Goal: Task Accomplishment & Management: Manage account settings

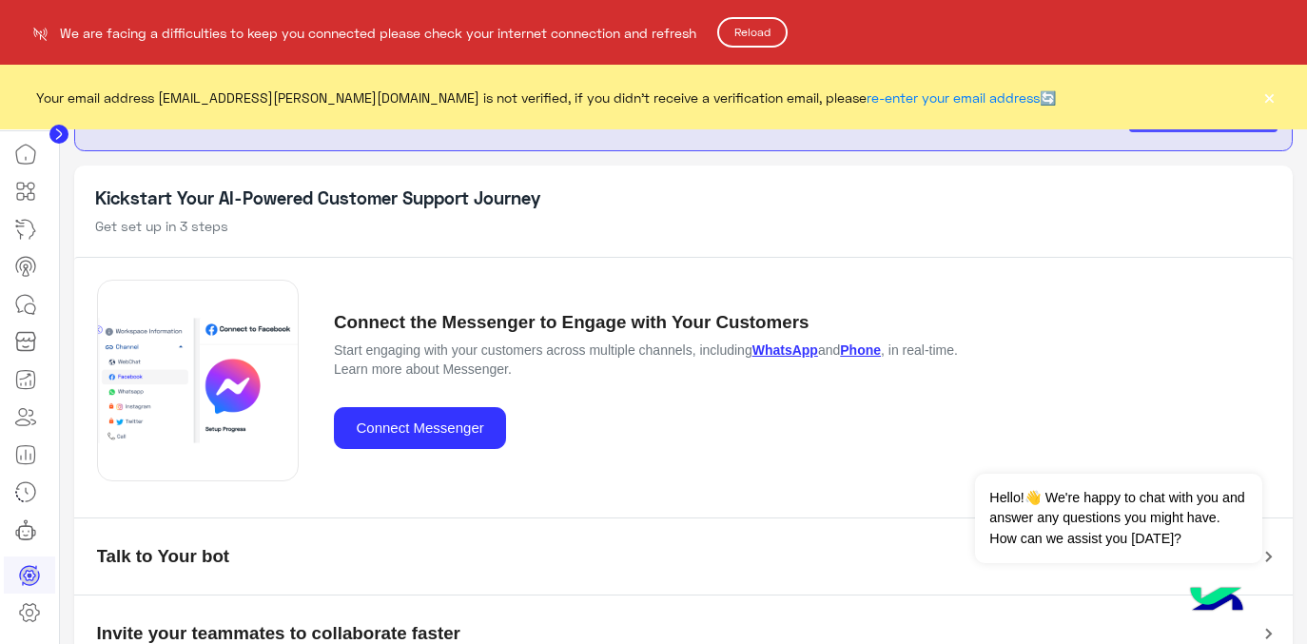
click at [755, 37] on button "Reload" at bounding box center [752, 32] width 70 height 30
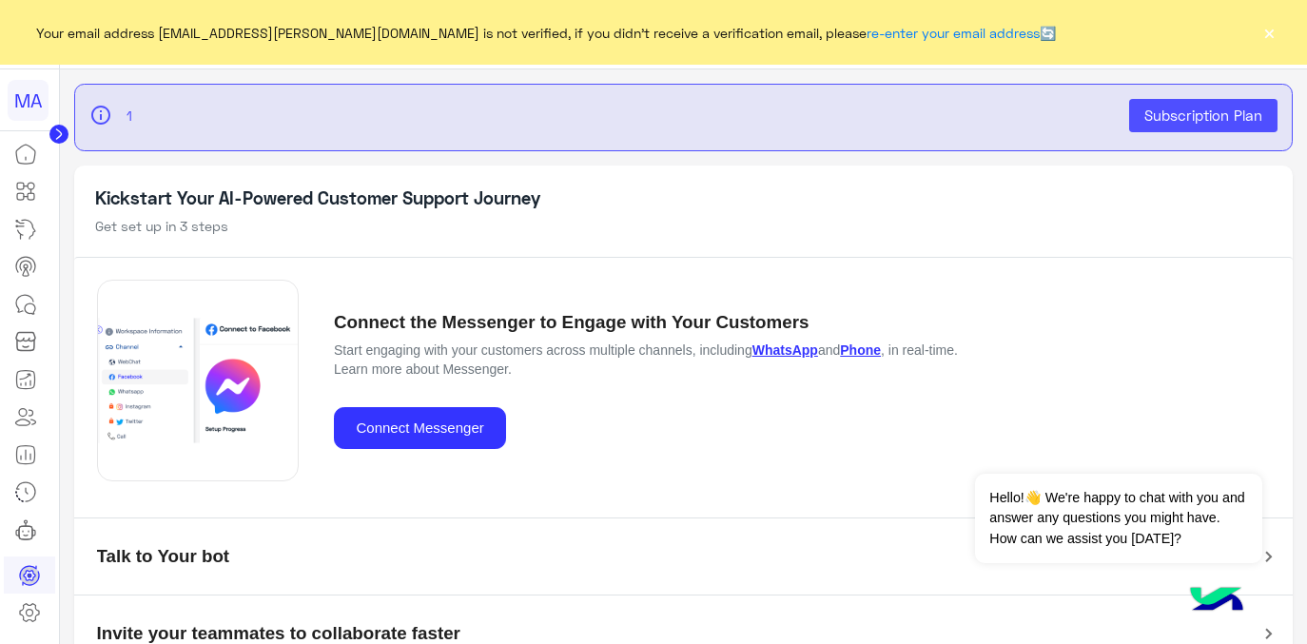
click at [1268, 40] on button "×" at bounding box center [1269, 32] width 19 height 19
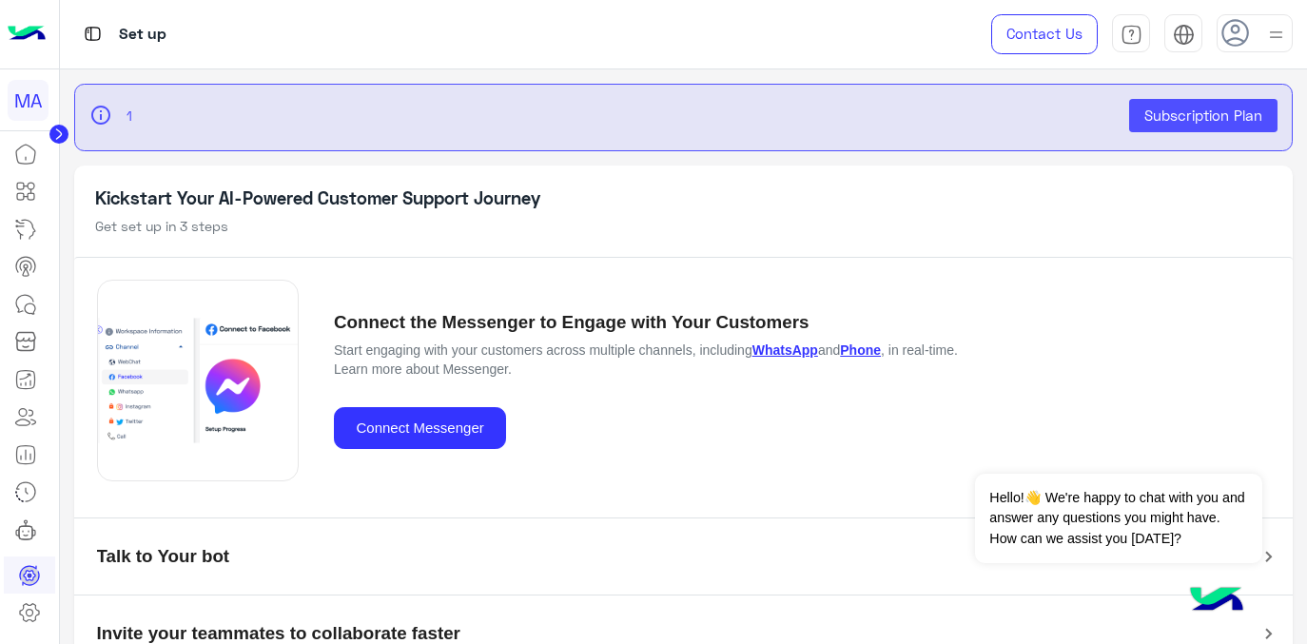
click at [1279, 35] on img at bounding box center [1276, 35] width 24 height 24
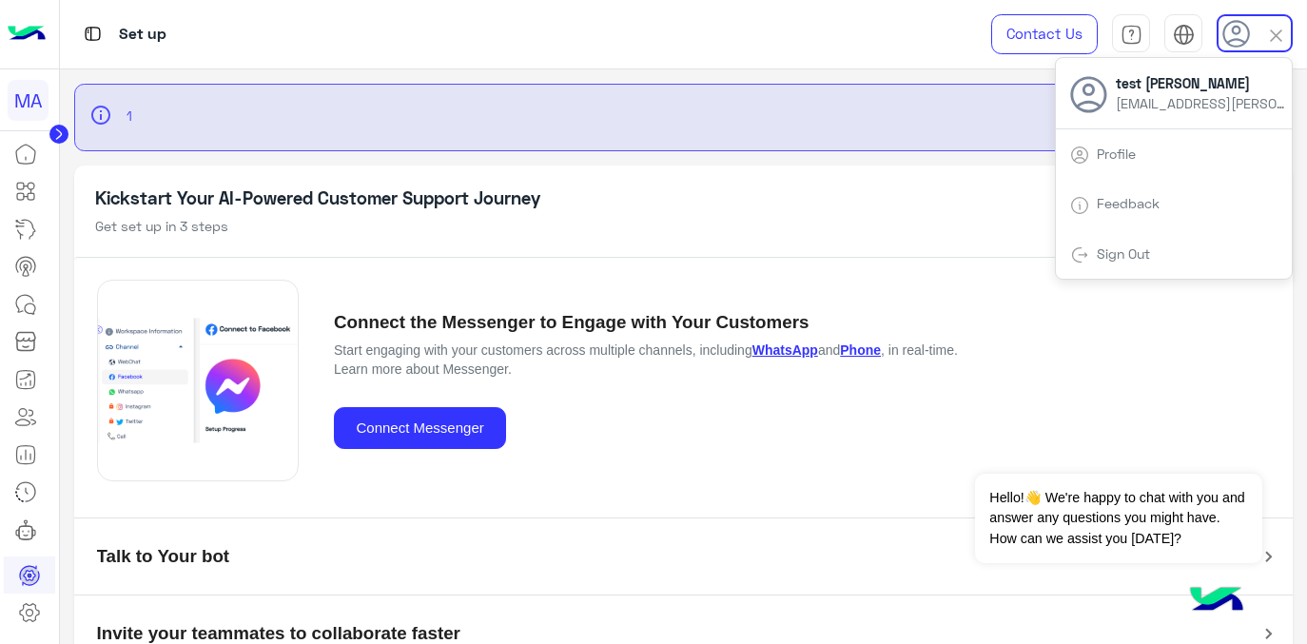
click at [1121, 254] on link "Sign Out" at bounding box center [1123, 253] width 53 height 16
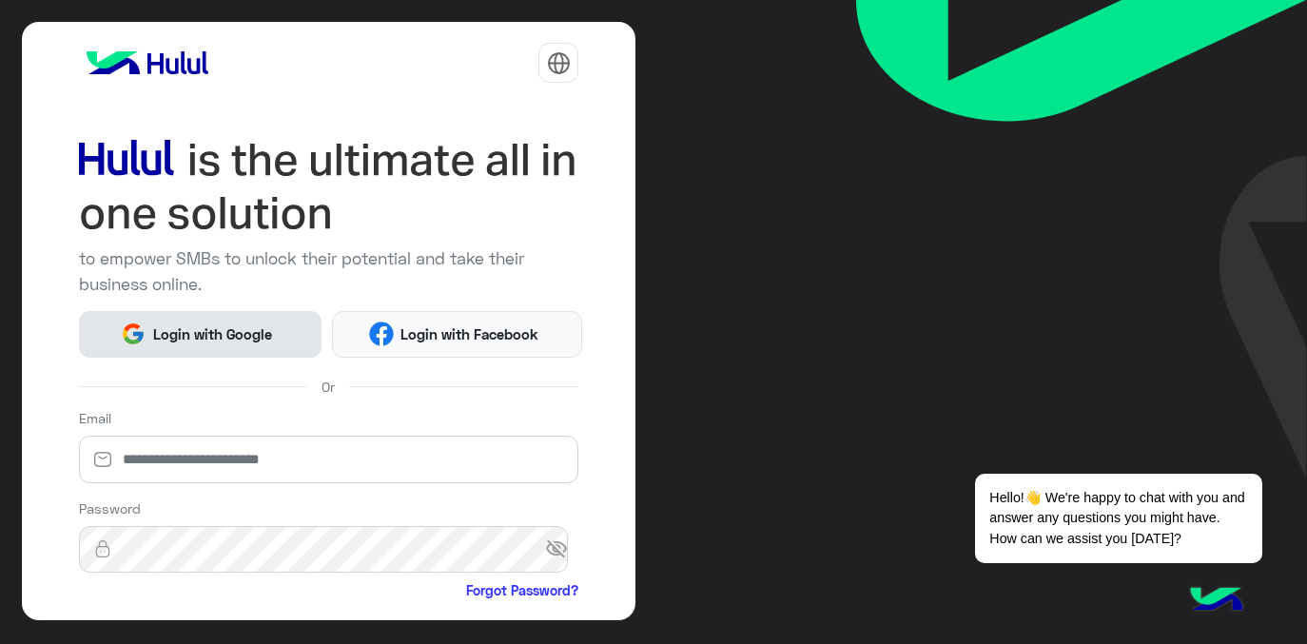
click at [204, 325] on span "Login with Google" at bounding box center [212, 334] width 133 height 22
